Goal: Navigation & Orientation: Find specific page/section

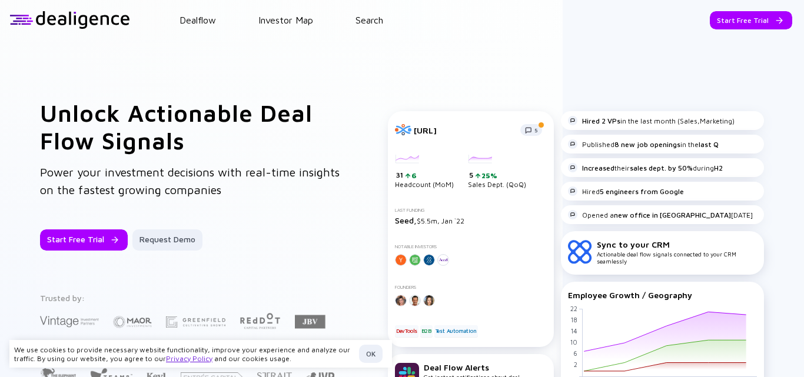
click at [26, 18] on div at bounding box center [69, 20] width 121 height 18
click at [54, 64] on div "Unlock Actionable Deal Flow Signals Power your investment decisions with real-t…" at bounding box center [402, 254] width 804 height 429
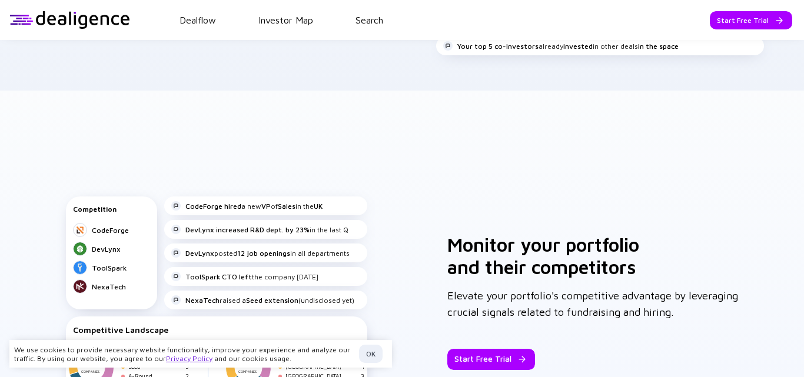
scroll to position [1472, 0]
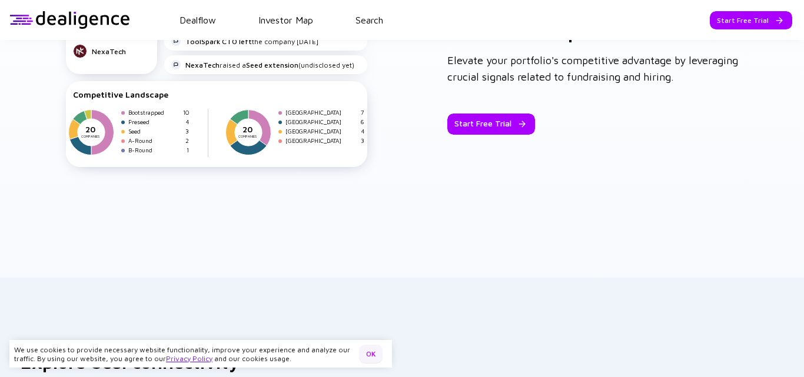
click at [373, 354] on div "OK" at bounding box center [371, 354] width 24 height 18
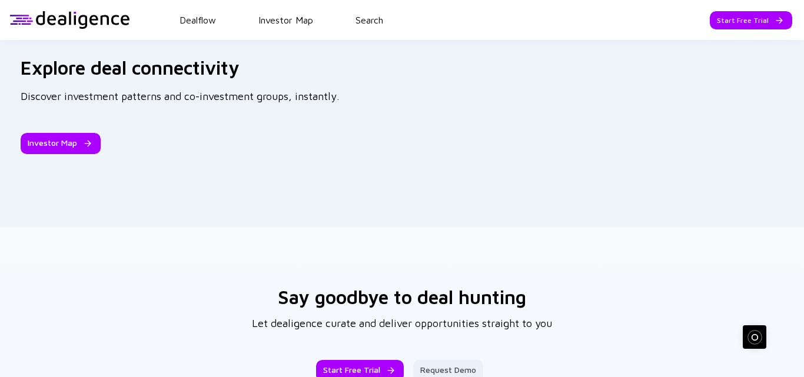
scroll to position [1926, 0]
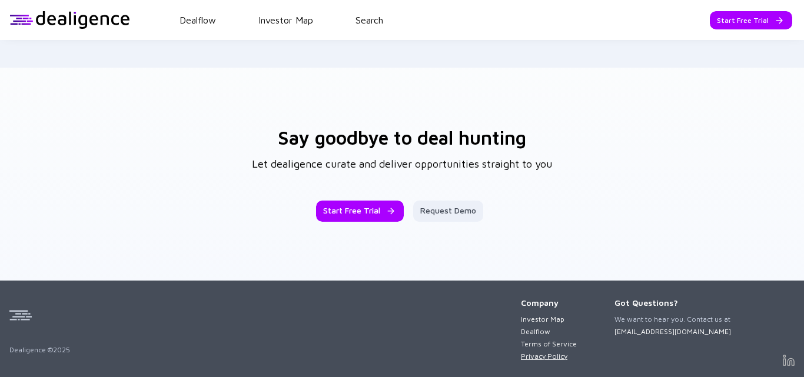
click at [533, 359] on link "Privacy Policy" at bounding box center [549, 356] width 56 height 9
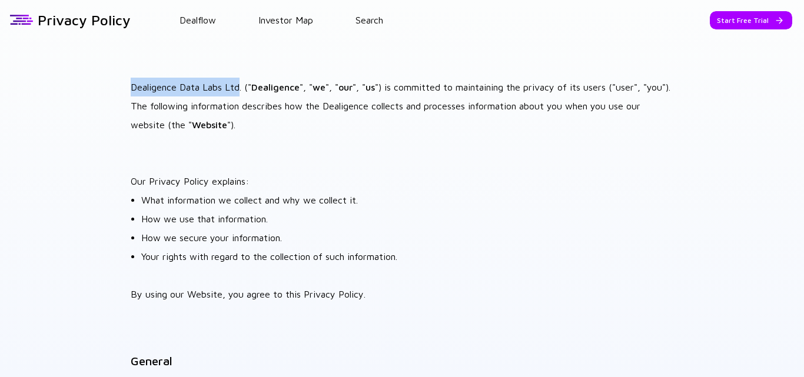
drag, startPoint x: 130, startPoint y: 89, endPoint x: 238, endPoint y: 89, distance: 108.3
click at [238, 89] on p "Dealigence Data Labs Ltd. (" Dealigence ", " we ", " our ", " us ") is committe…" at bounding box center [402, 106] width 543 height 57
copy p "Dealigence Data Labs Ltd"
click at [7, 11] on header "Dealflow Investor Map Search Privacy Policy Start Free Trial Dealflow Investor …" at bounding box center [402, 20] width 804 height 40
click at [18, 17] on div at bounding box center [21, 20] width 25 height 18
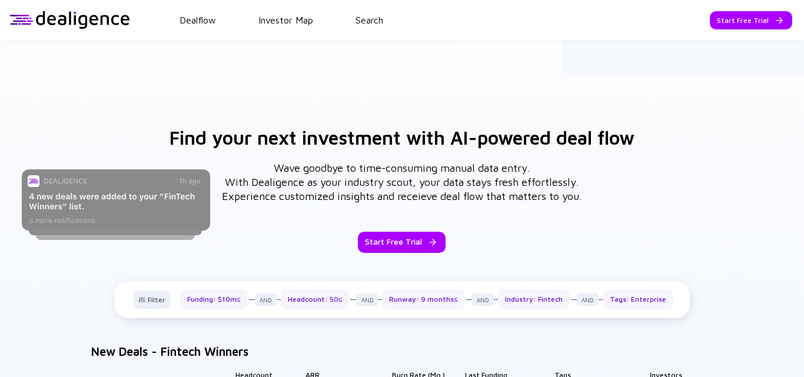
scroll to position [101, 0]
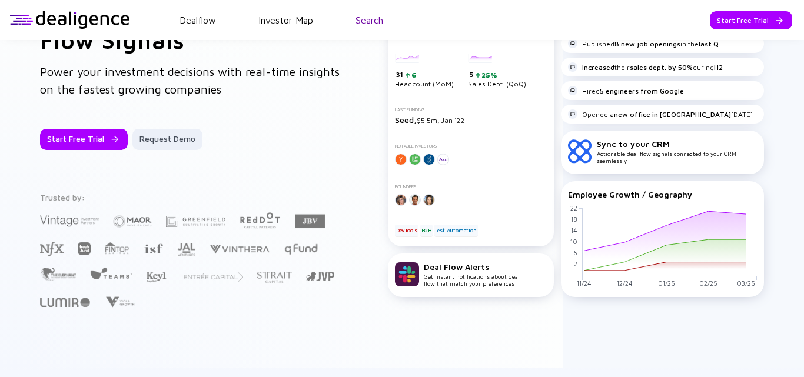
click at [367, 19] on link "Search" at bounding box center [370, 20] width 28 height 11
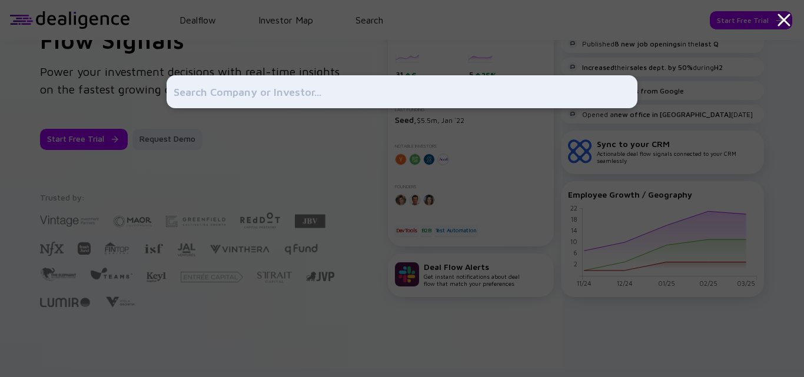
click at [783, 16] on icon at bounding box center [784, 19] width 21 height 21
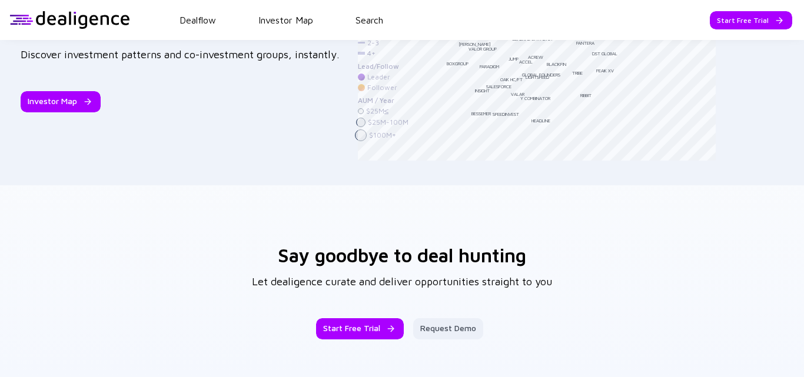
scroll to position [1926, 0]
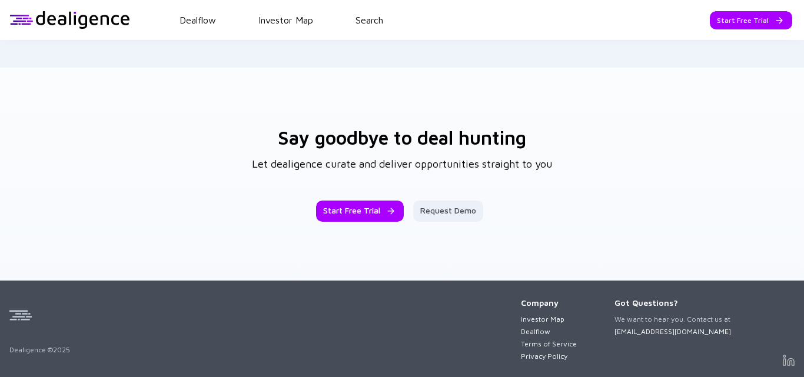
click at [783, 356] on img at bounding box center [789, 360] width 12 height 11
